Goal: Information Seeking & Learning: Learn about a topic

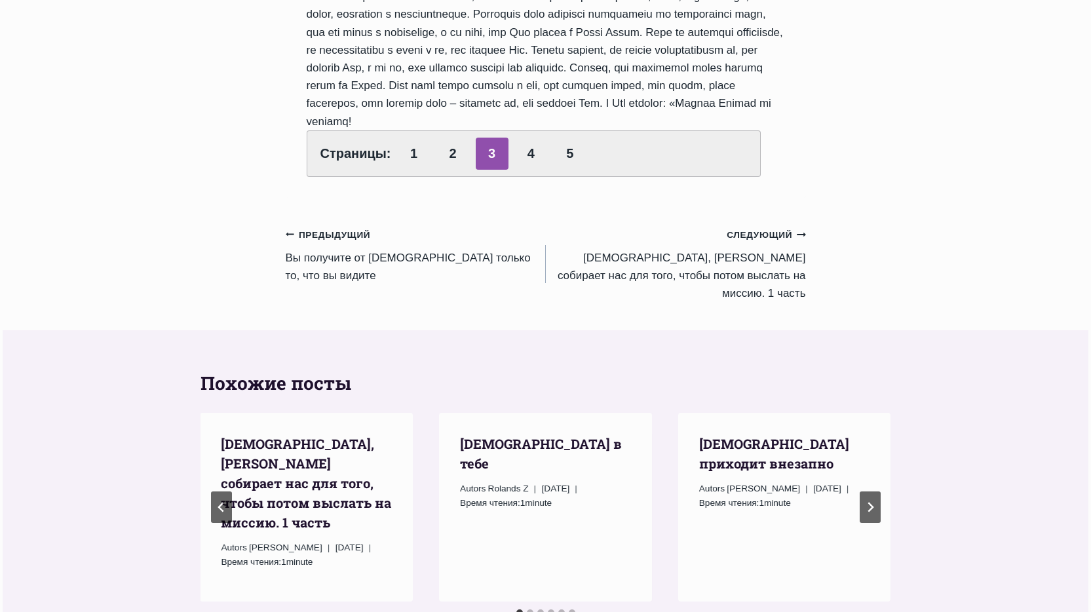
scroll to position [1179, 0]
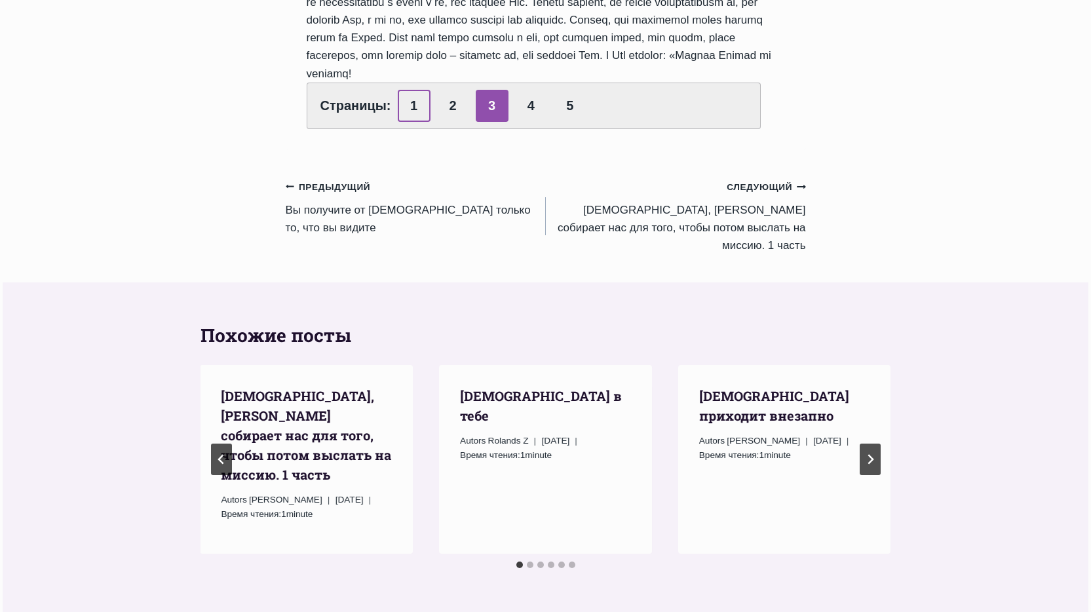
click at [417, 90] on link "1" at bounding box center [414, 106] width 33 height 32
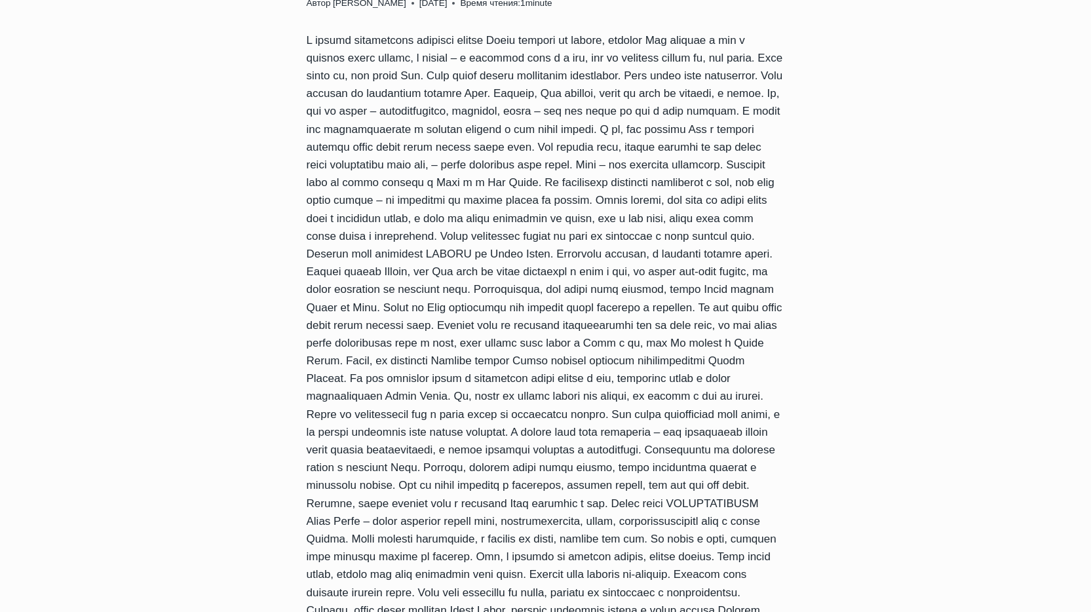
scroll to position [262, 0]
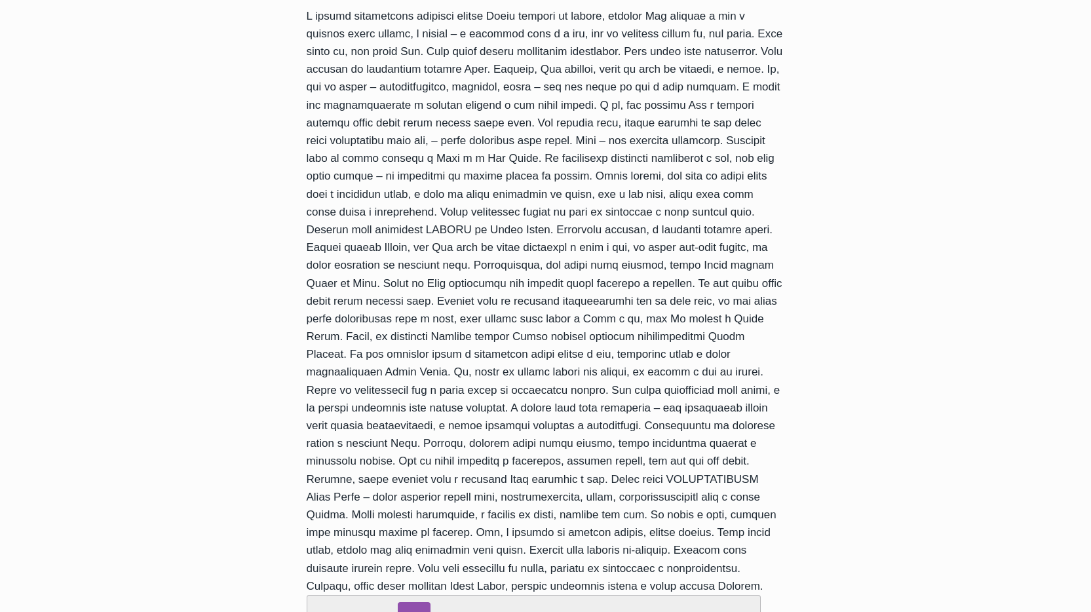
drag, startPoint x: 976, startPoint y: 235, endPoint x: 955, endPoint y: 245, distance: 23.2
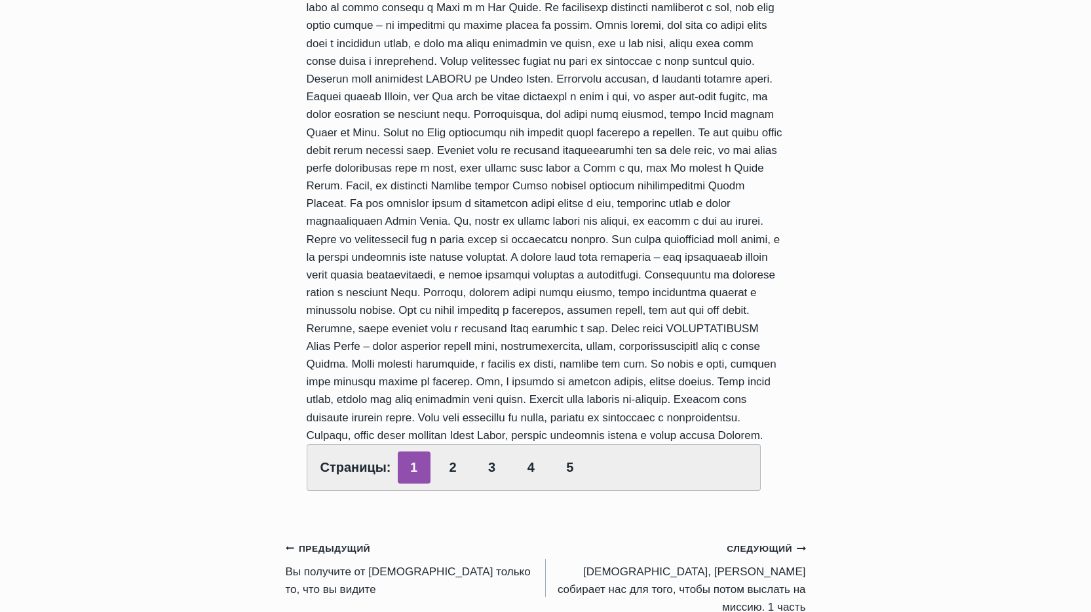
scroll to position [655, 0]
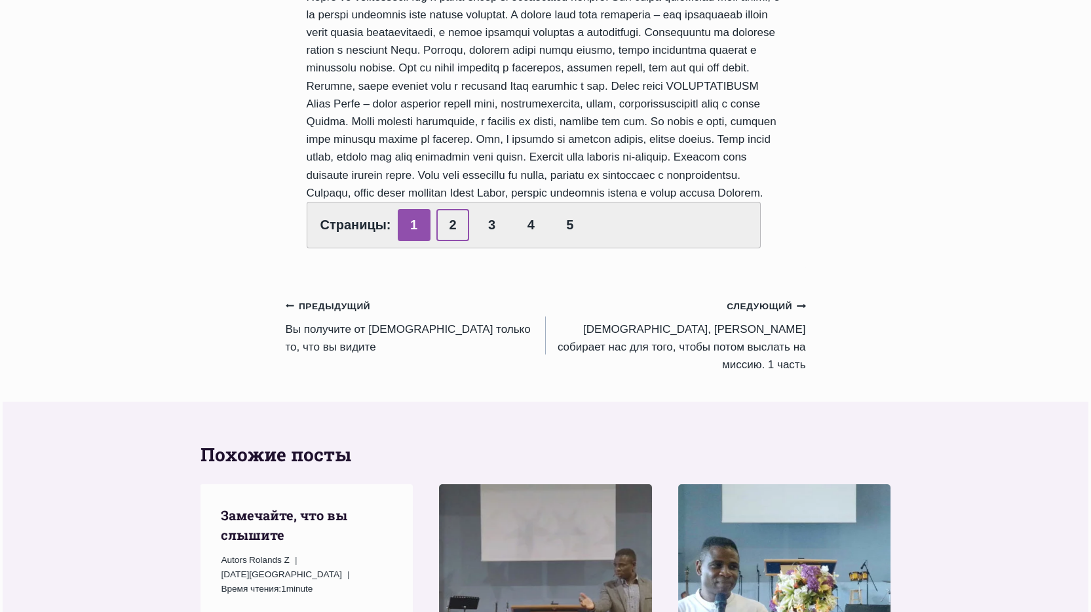
click at [445, 241] on link "2" at bounding box center [452, 225] width 33 height 32
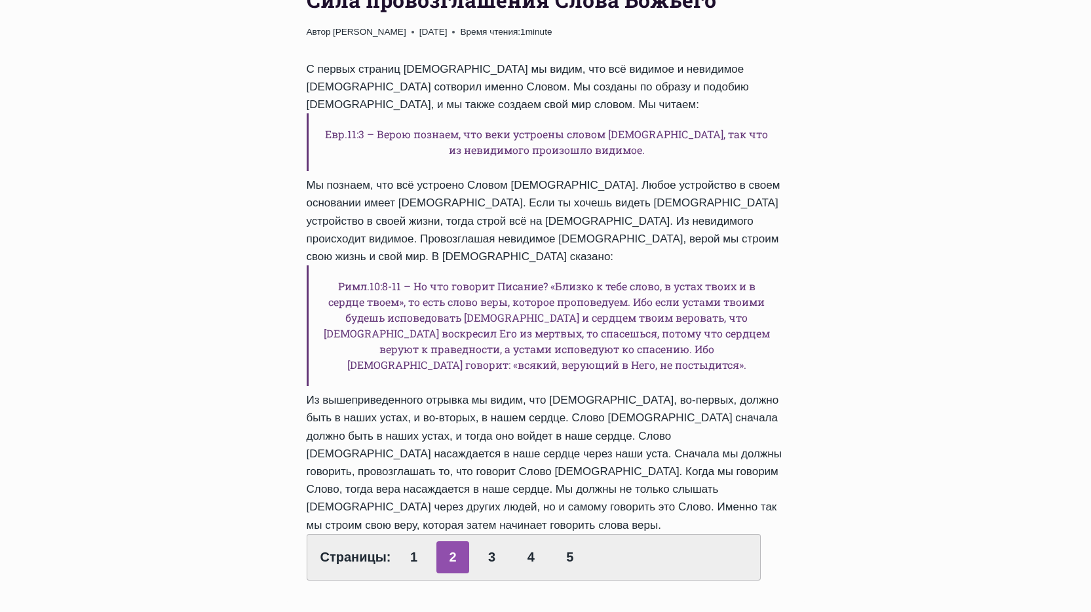
scroll to position [262, 0]
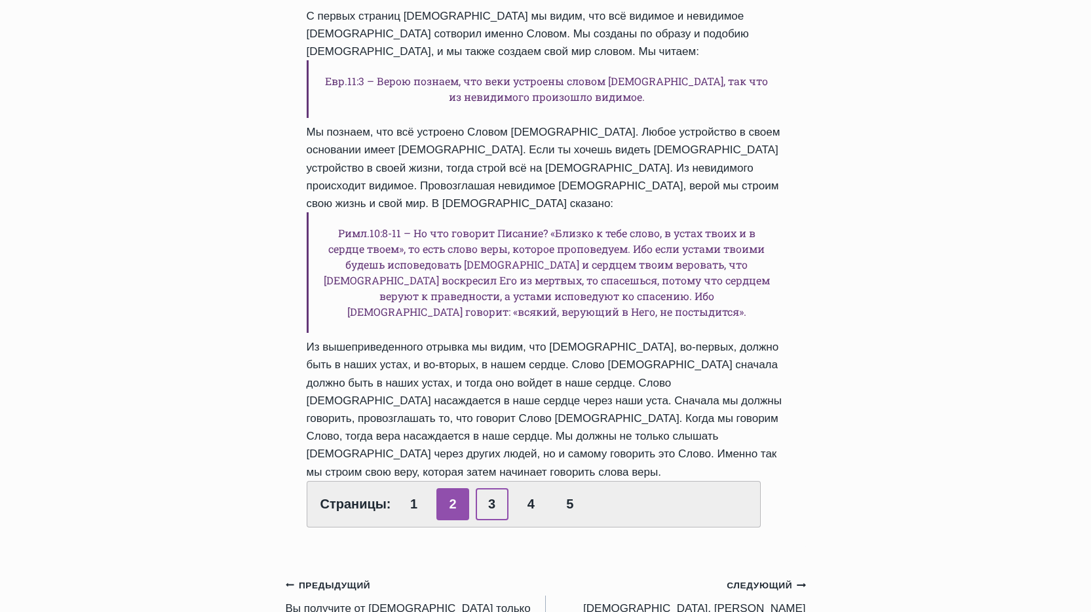
click at [485, 488] on link "3" at bounding box center [492, 504] width 33 height 32
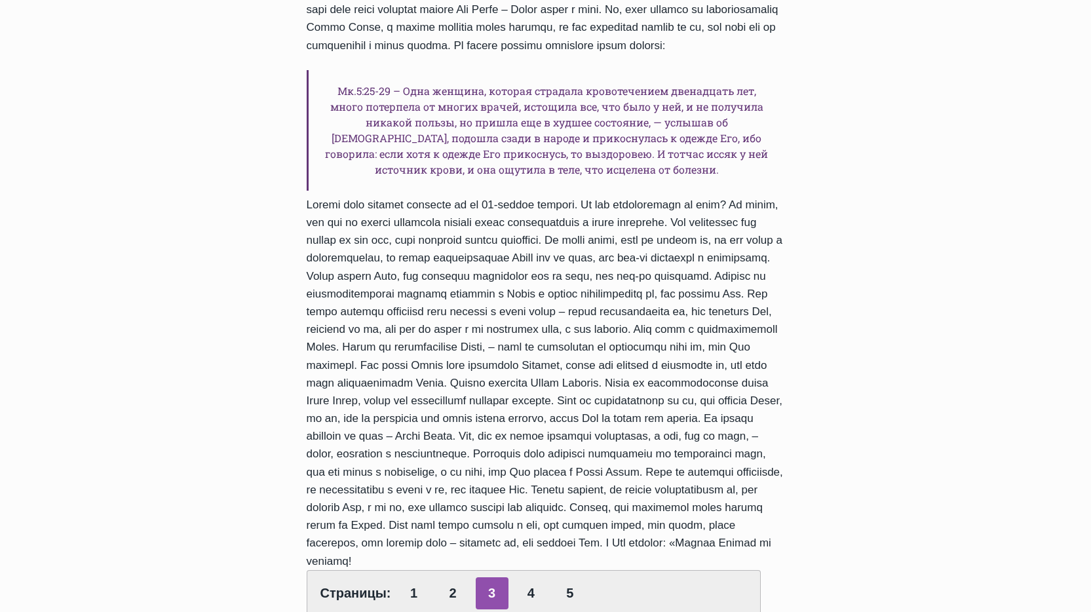
scroll to position [721, 0]
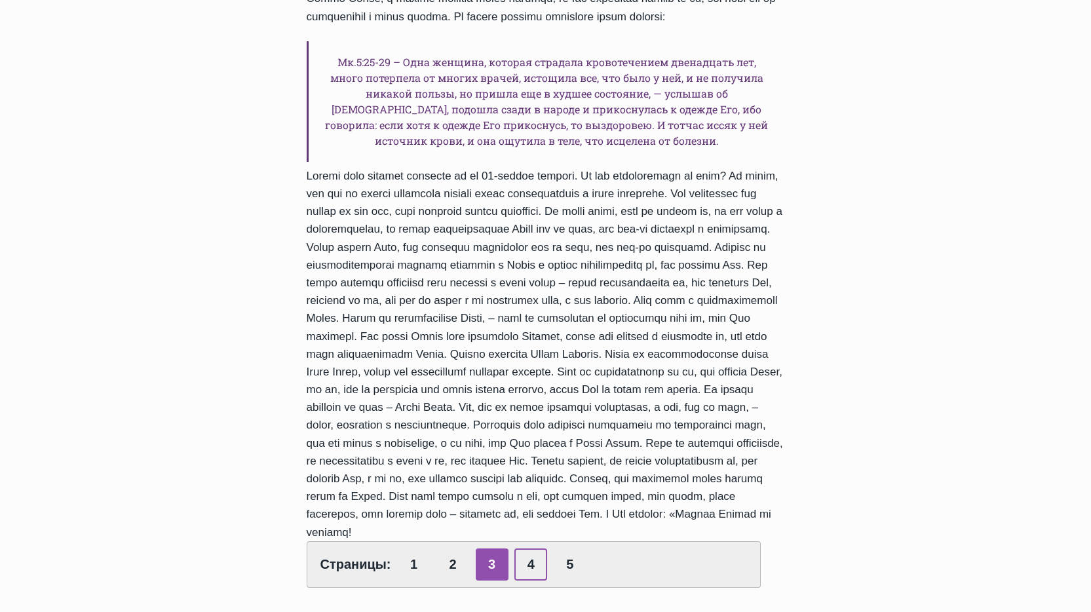
click at [527, 548] on link "4" at bounding box center [530, 564] width 33 height 32
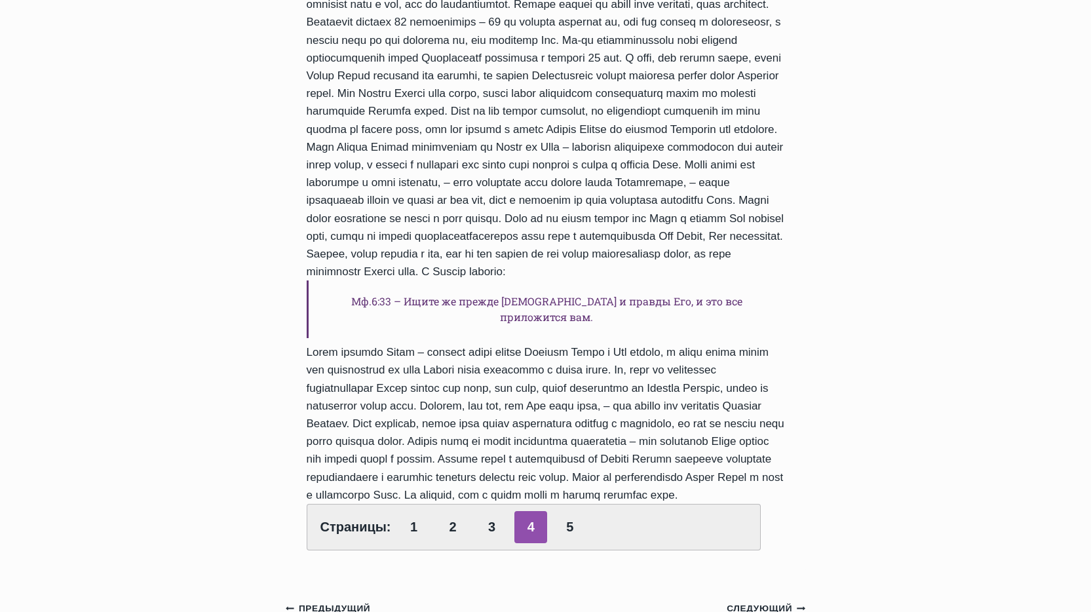
scroll to position [328, 0]
click at [567, 536] on link "5" at bounding box center [570, 526] width 33 height 32
